Goal: Book appointment/travel/reservation

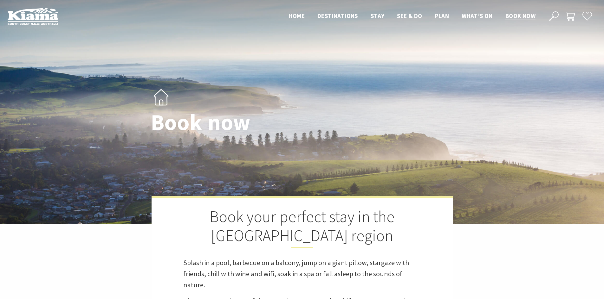
select select "2"
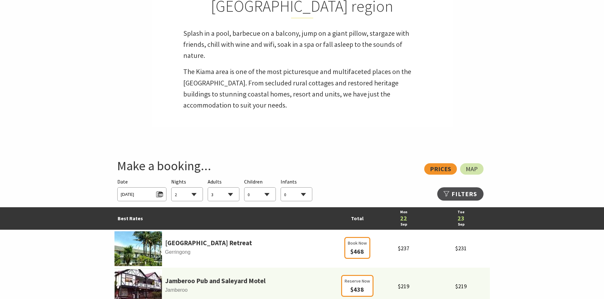
scroll to position [253, 0]
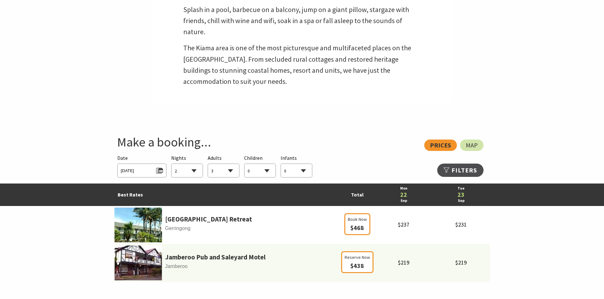
click at [232, 168] on select "0 1 2 3 4 5 6 7 8 9 10 11 12 13 14 15 16 17 18 19 20 21 22 23 24 25 26 27 28 29…" at bounding box center [223, 171] width 31 height 14
select select "6"
click at [208, 164] on select "0 1 2 3 4 5 6 7 8 9 10 11 12 13 14 15 16 17 18 19 20 21 22 23 24 25 26 27 28 29…" at bounding box center [223, 171] width 31 height 14
click at [141, 168] on span "[DATE]" at bounding box center [142, 170] width 42 height 9
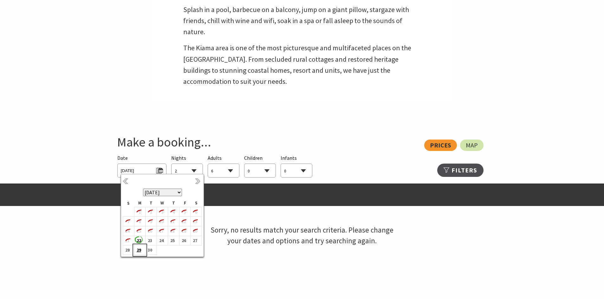
click at [138, 252] on b "29" at bounding box center [138, 250] width 8 height 8
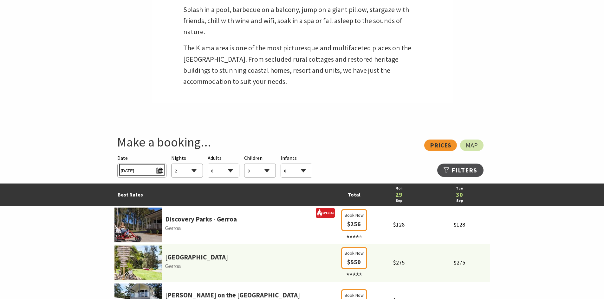
click at [130, 172] on span "[DATE]" at bounding box center [142, 170] width 42 height 9
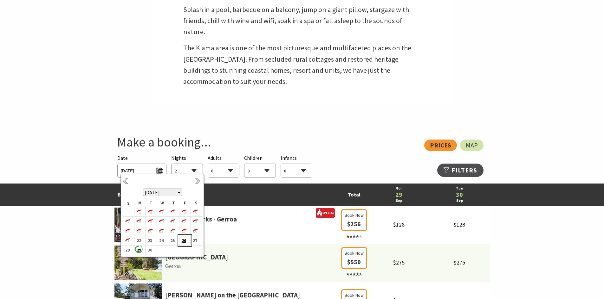
click at [184, 240] on b "26" at bounding box center [183, 241] width 8 height 8
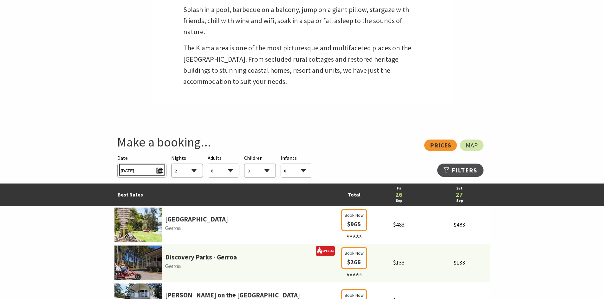
click at [162, 169] on span "[DATE]" at bounding box center [142, 170] width 42 height 9
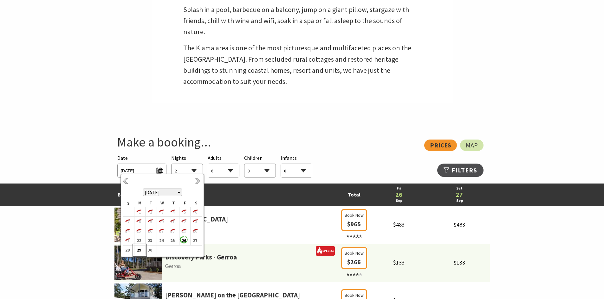
click at [141, 250] on b "29" at bounding box center [138, 250] width 8 height 8
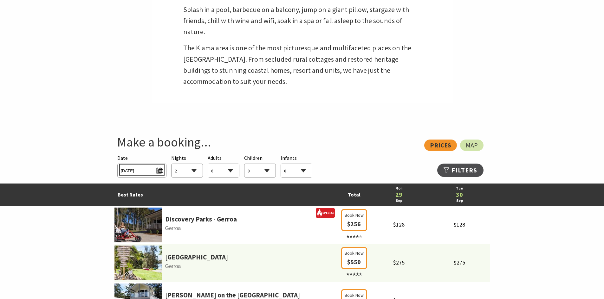
click at [160, 169] on span "[DATE]" at bounding box center [142, 170] width 42 height 9
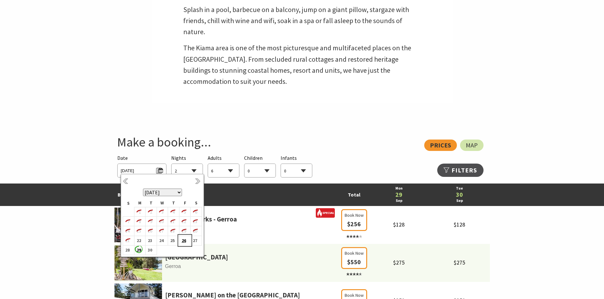
click at [183, 240] on b "26" at bounding box center [183, 241] width 8 height 8
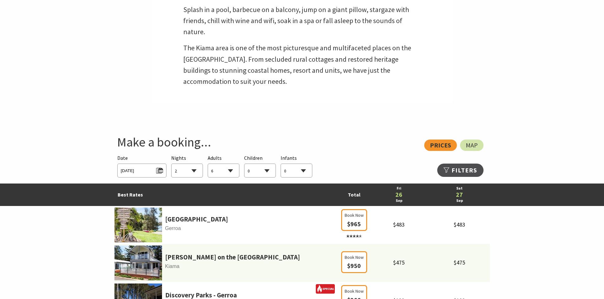
click at [192, 169] on select "1 2 3 4 5 6 7 8 9 10 11 12 13 14 15 16 17 18 19 20 21 22 23 24 25 26 27 28 29 30" at bounding box center [186, 171] width 31 height 14
select select "3"
click at [171, 164] on select "1 2 3 4 5 6 7 8 9 10 11 12 13 14 15 16 17 18 19 20 21 22 23 24 25 26 27 28 29 30" at bounding box center [186, 171] width 31 height 14
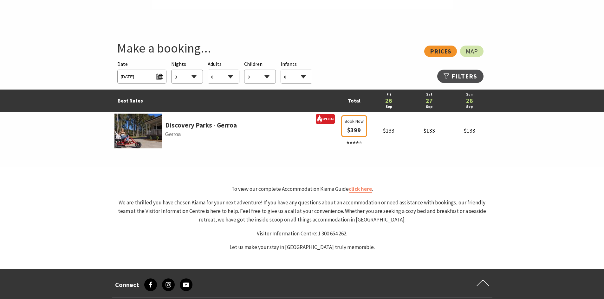
scroll to position [348, 0]
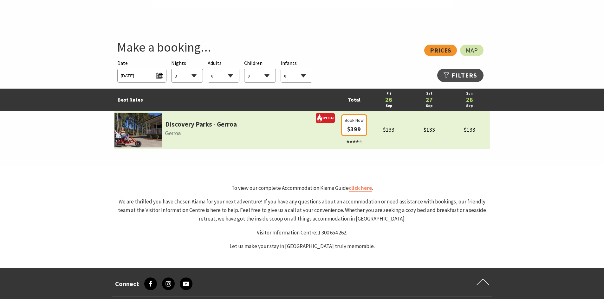
click at [166, 137] on span "Gerroa" at bounding box center [226, 134] width 225 height 8
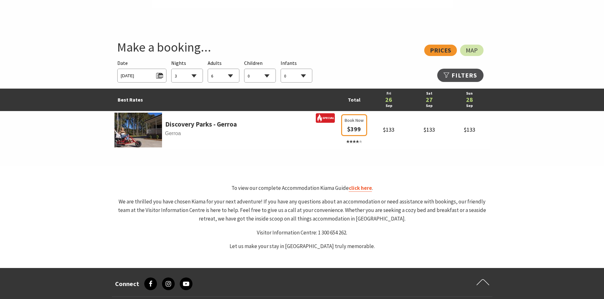
click at [358, 190] on link "click here" at bounding box center [359, 188] width 23 height 7
